Goal: Book appointment/travel/reservation

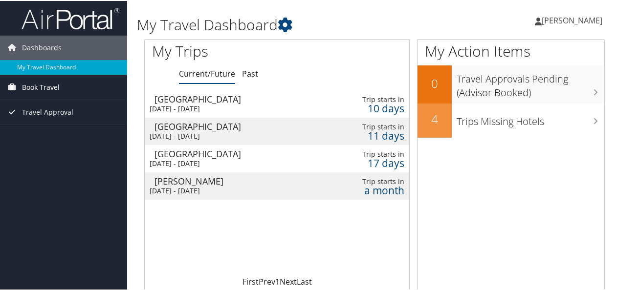
click at [37, 83] on span "Book Travel" at bounding box center [41, 86] width 38 height 24
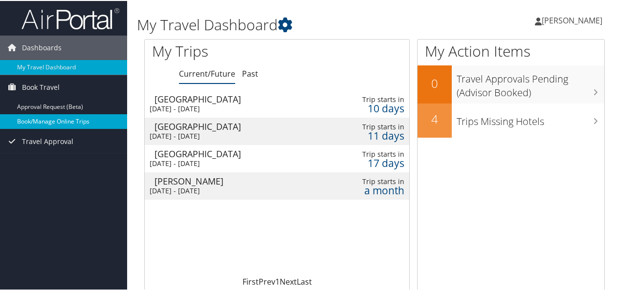
click at [50, 118] on link "Book/Manage Online Trips" at bounding box center [63, 120] width 127 height 15
click at [67, 117] on link "Book/Manage Online Trips" at bounding box center [63, 120] width 127 height 15
